Goal: Browse casually: Explore the website without a specific task or goal

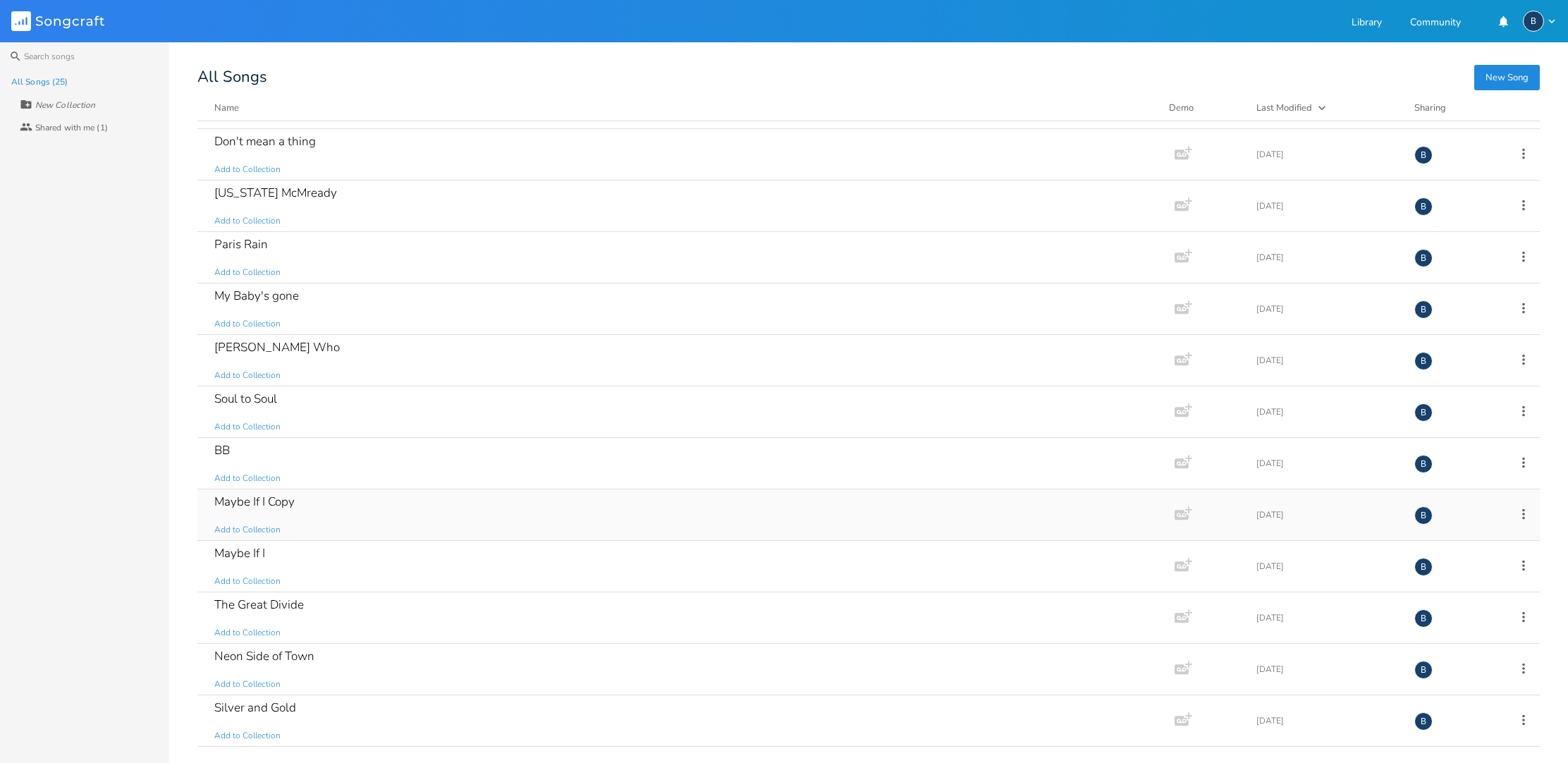
scroll to position [298, 0]
click at [260, 565] on div "Maybe If I Add to Collection" at bounding box center [683, 569] width 937 height 51
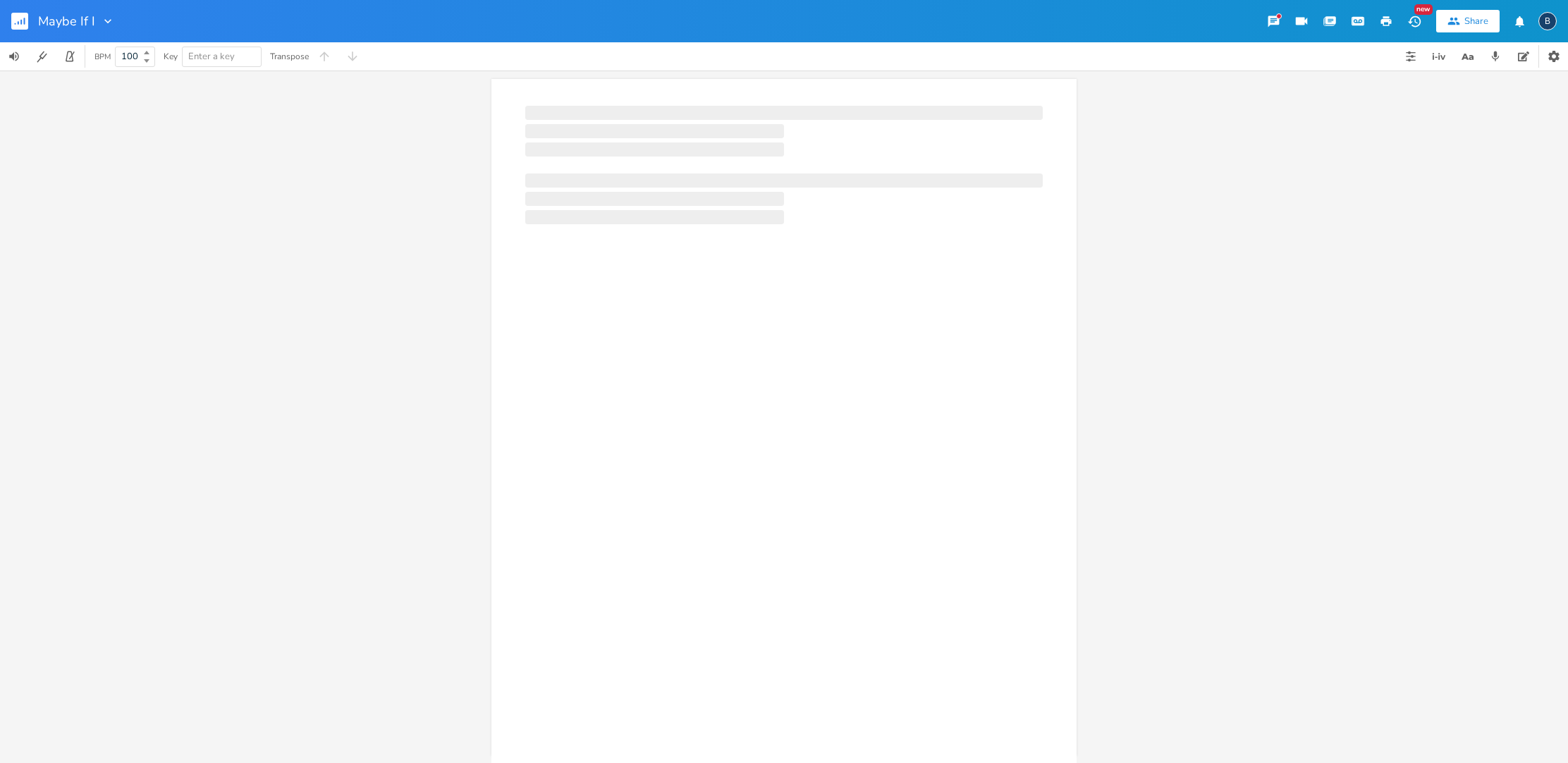
scroll to position [0, 1]
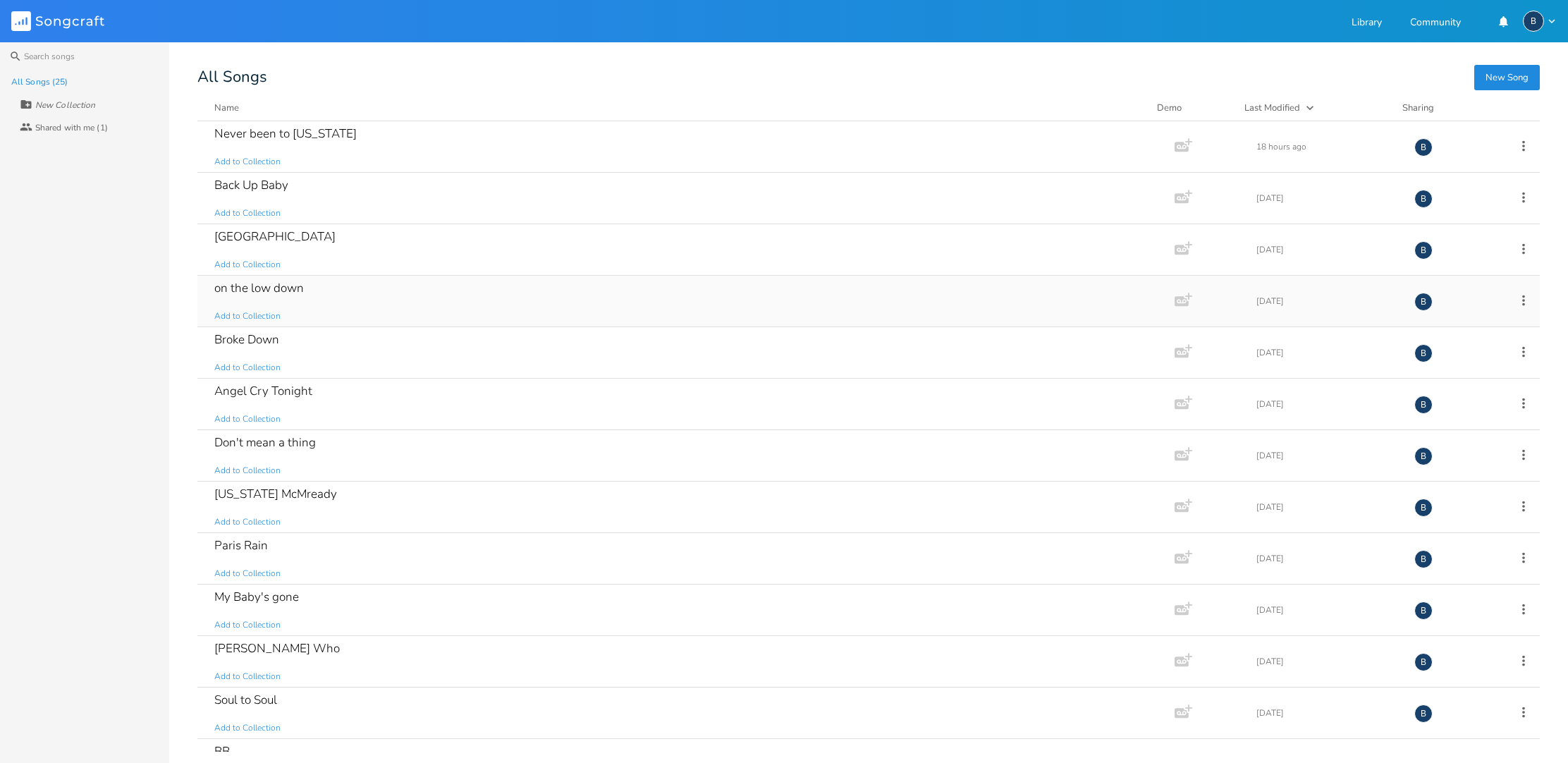
click at [278, 296] on div "on the low down Add to Collection" at bounding box center [683, 301] width 937 height 51
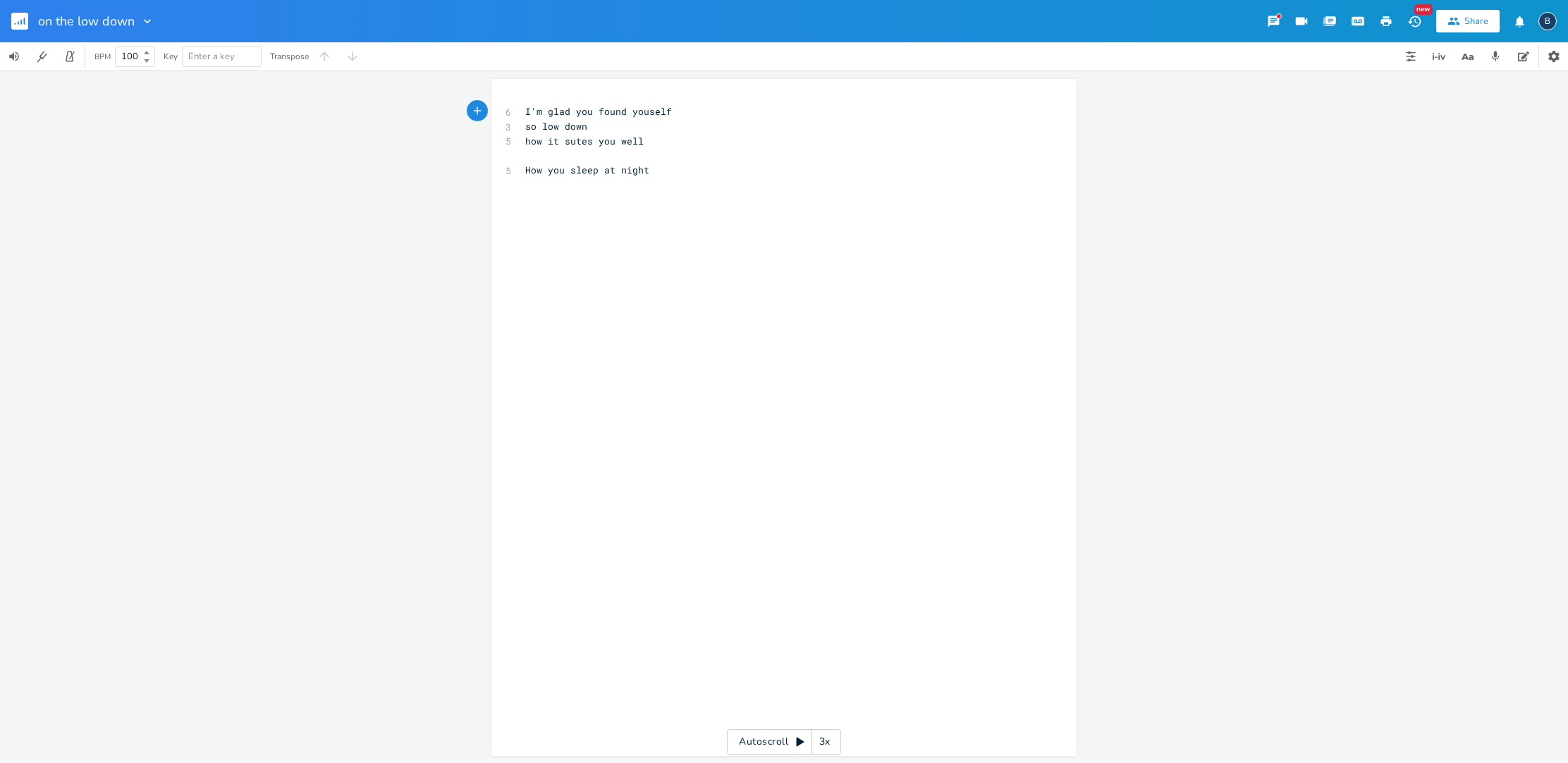
click at [149, 21] on icon "button" at bounding box center [147, 21] width 14 height 14
click at [159, 92] on span "[PERSON_NAME]" at bounding box center [158, 88] width 38 height 10
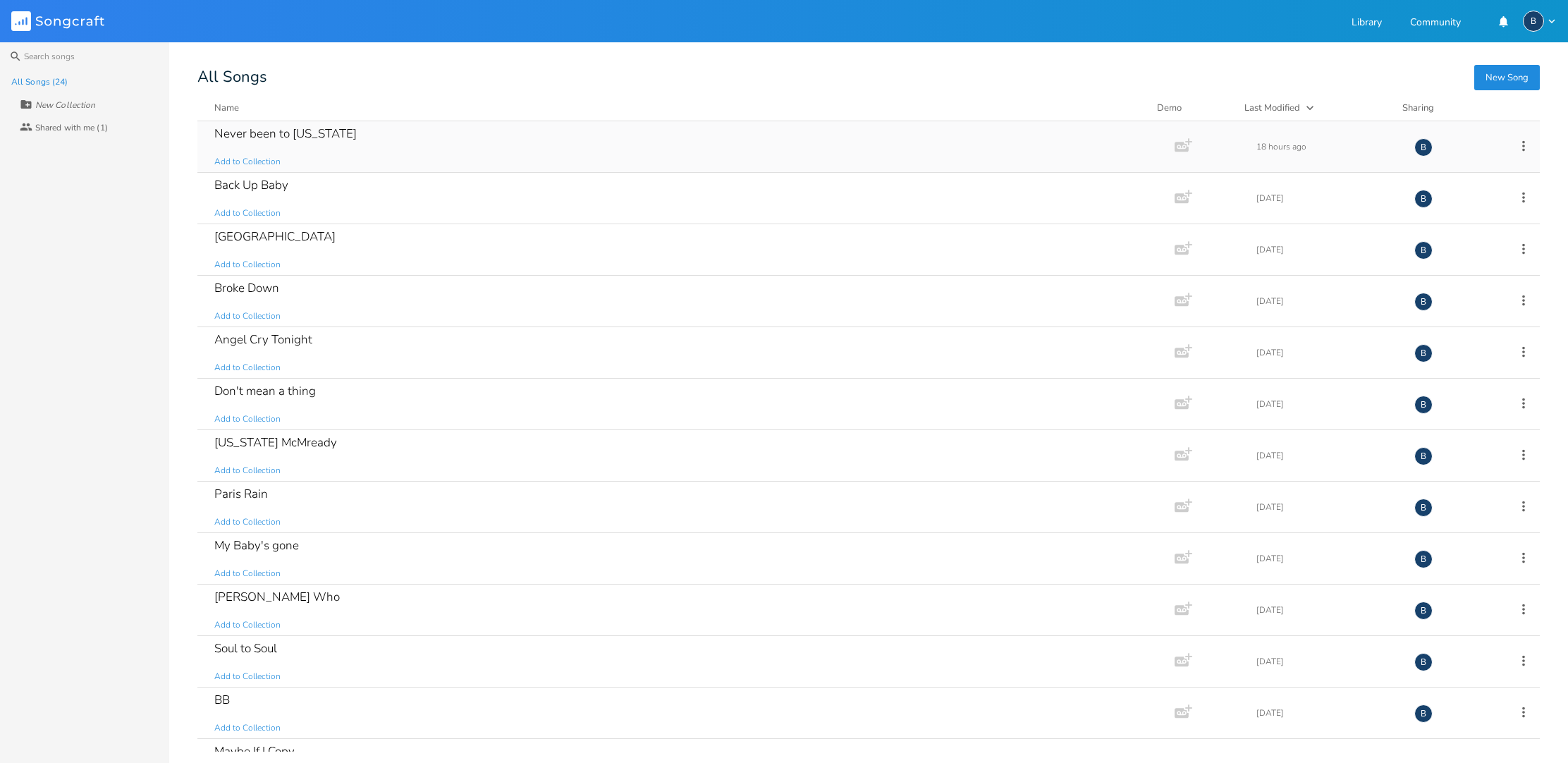
click at [291, 140] on div "Never been to [US_STATE]" at bounding box center [285, 133] width 142 height 12
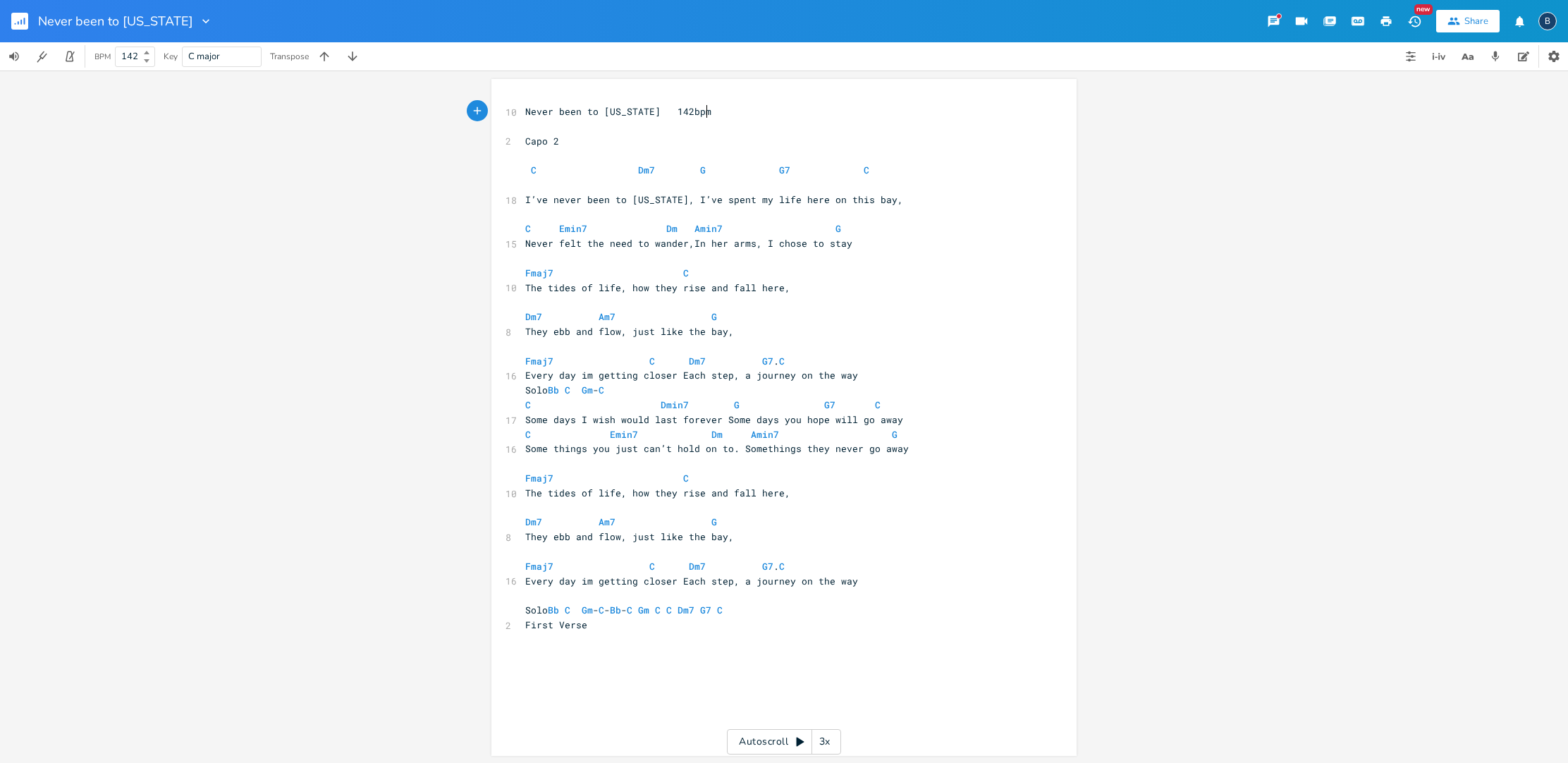
scroll to position [0, 1]
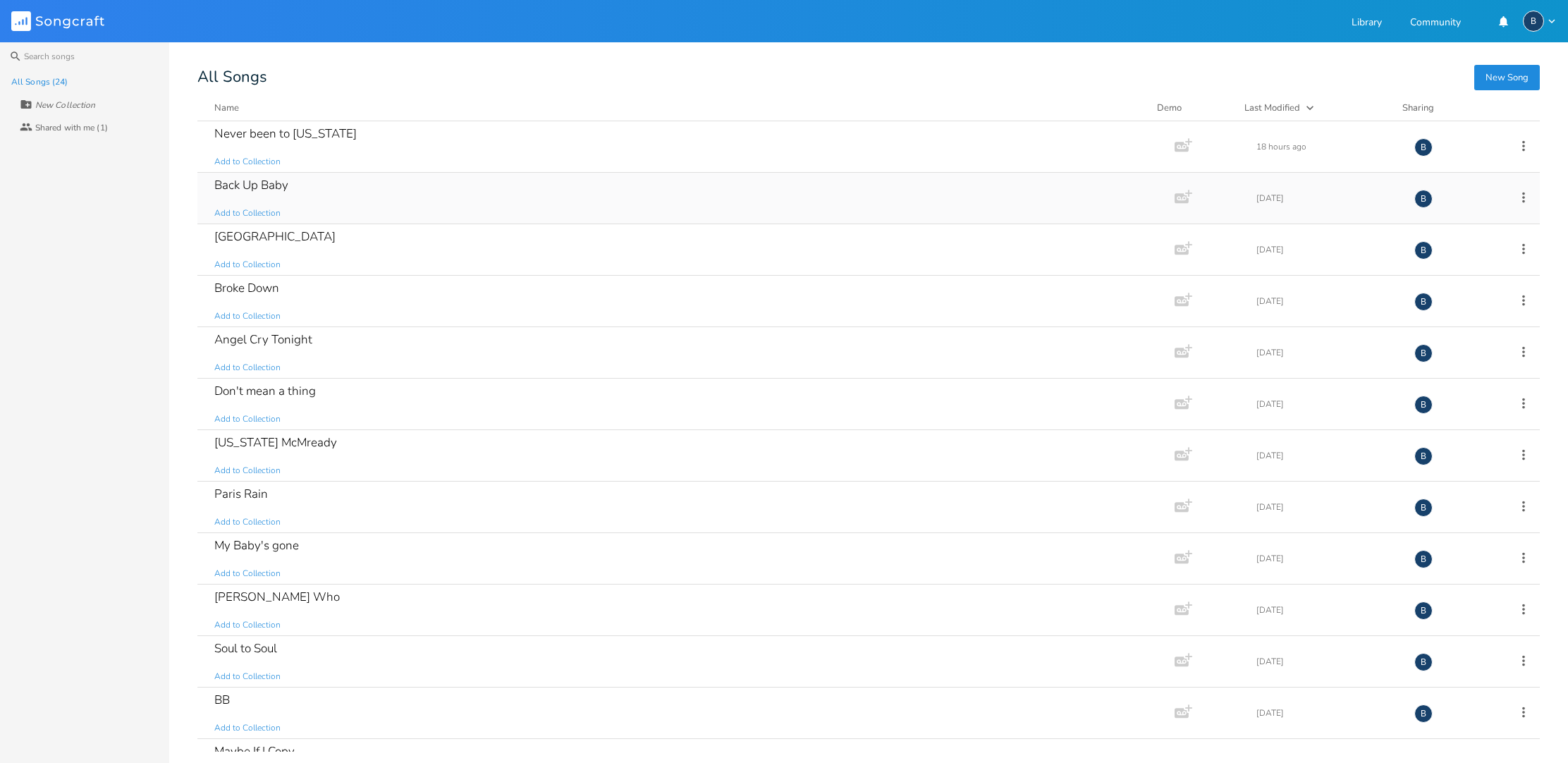
click at [266, 190] on div "Back Up Baby" at bounding box center [251, 185] width 74 height 12
